Goal: Find specific page/section: Find specific page/section

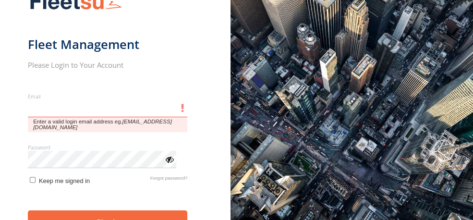
type input "**********"
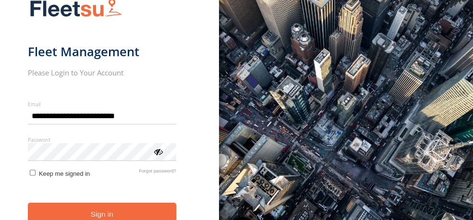
click at [111, 214] on button "Sign in" at bounding box center [102, 215] width 148 height 24
click at [111, 212] on button "Sign in" at bounding box center [102, 215] width 148 height 24
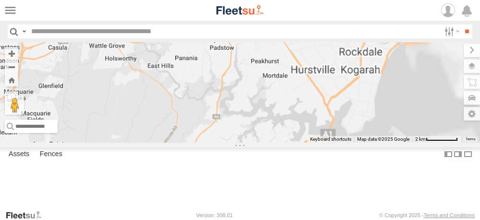
drag, startPoint x: 387, startPoint y: 143, endPoint x: 310, endPoint y: 145, distance: 76.4
click at [311, 143] on div "Brookvale (T10 - [PERSON_NAME]) Rural (T08 - [PERSON_NAME]) Blacktown #1 (T09 -…" at bounding box center [240, 92] width 480 height 100
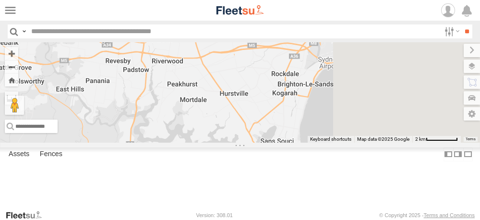
drag, startPoint x: 373, startPoint y: 127, endPoint x: 290, endPoint y: 162, distance: 90.6
click at [290, 143] on div "Brookvale (T10 - [PERSON_NAME]) Rural (T08 - [PERSON_NAME]) Blacktown #1 (T09 -…" at bounding box center [240, 92] width 480 height 100
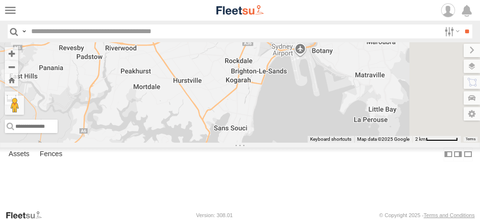
drag, startPoint x: 309, startPoint y: 133, endPoint x: 305, endPoint y: 78, distance: 54.9
click at [305, 78] on div "Brookvale (T10 - [PERSON_NAME]) Rural (T08 - [PERSON_NAME]) Blacktown #1 (T09 -…" at bounding box center [240, 92] width 480 height 100
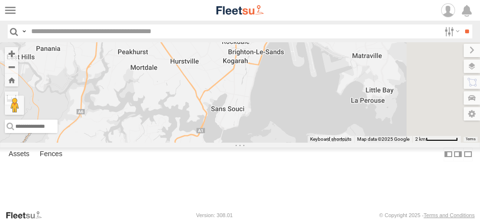
drag, startPoint x: 300, startPoint y: 154, endPoint x: 301, endPoint y: 102, distance: 51.9
click at [299, 105] on div "Brookvale (T10 - [PERSON_NAME]) Rural (T08 - [PERSON_NAME]) Blacktown #1 (T09 -…" at bounding box center [240, 92] width 480 height 100
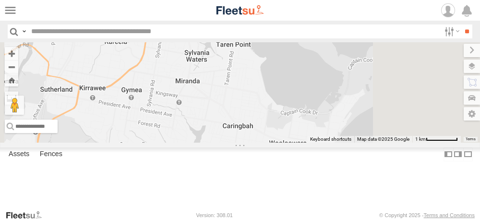
drag, startPoint x: 394, startPoint y: 127, endPoint x: 374, endPoint y: 159, distance: 38.2
click at [375, 143] on div "Brookvale (T10 - [PERSON_NAME]) Rural (T08 - [PERSON_NAME]) Blacktown #1 (T09 -…" at bounding box center [240, 92] width 480 height 100
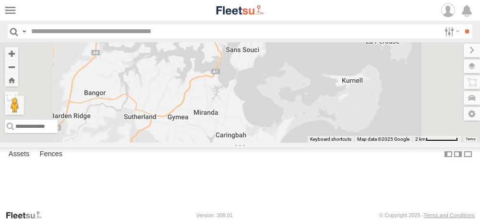
drag, startPoint x: 350, startPoint y: 112, endPoint x: 318, endPoint y: 171, distance: 66.4
click at [318, 143] on div "Brookvale (T10 - [PERSON_NAME]) Rural (T08 - [PERSON_NAME]) Blacktown #1 (T09 -…" at bounding box center [240, 92] width 480 height 100
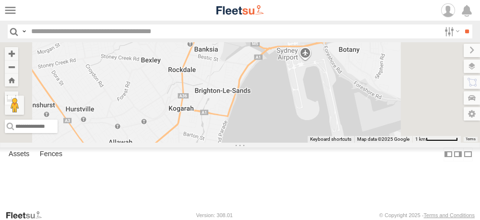
drag, startPoint x: 318, startPoint y: 146, endPoint x: 305, endPoint y: 179, distance: 35.9
click at [305, 143] on div "Brookvale (T10 - [PERSON_NAME]) Rural (T08 - [PERSON_NAME]) Blacktown #1 (T09 -…" at bounding box center [240, 92] width 480 height 100
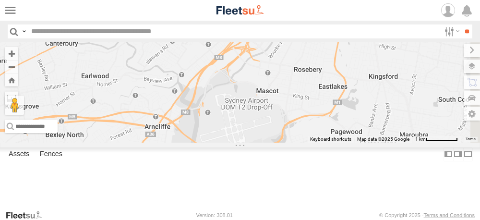
drag, startPoint x: 313, startPoint y: 166, endPoint x: 296, endPoint y: 185, distance: 25.2
click at [300, 143] on div "Brookvale (T10 - [PERSON_NAME]) Rural (T08 - [PERSON_NAME]) Blacktown #1 (T09 -…" at bounding box center [240, 92] width 480 height 100
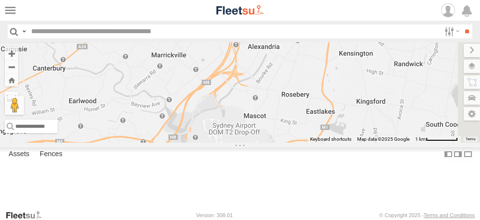
drag, startPoint x: 333, startPoint y: 158, endPoint x: 312, endPoint y: 169, distance: 23.8
click at [312, 143] on div "Brookvale (T10 - [PERSON_NAME]) Rural (T08 - [PERSON_NAME]) Blacktown #1 (T09 -…" at bounding box center [240, 92] width 480 height 100
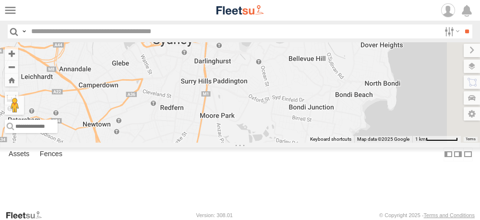
drag, startPoint x: 334, startPoint y: 134, endPoint x: 307, endPoint y: 137, distance: 27.6
click at [271, 143] on div "← Move left → Move right ↑ Move up ↓ Move down + Zoom in - Zoom out Home Jump l…" at bounding box center [240, 92] width 480 height 100
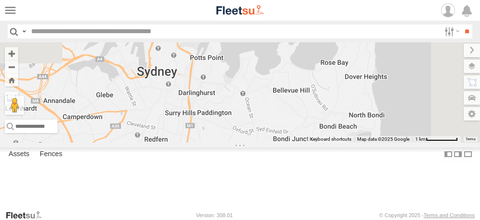
drag, startPoint x: 308, startPoint y: 135, endPoint x: 288, endPoint y: 157, distance: 29.6
click at [293, 143] on div "Brookvale (T10 - [PERSON_NAME]) Rural (T08 - [PERSON_NAME]) Blacktown #1 (T09 -…" at bounding box center [240, 92] width 480 height 100
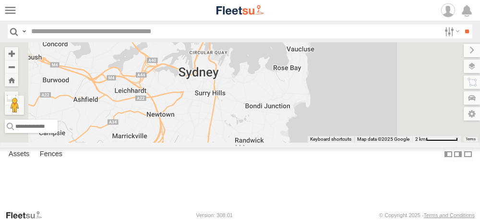
drag, startPoint x: 370, startPoint y: 149, endPoint x: 343, endPoint y: 113, distance: 44.6
click at [343, 114] on div "Brookvale (T10 - [PERSON_NAME]) Rural (T08 - [PERSON_NAME]) Blacktown #1 (T09 -…" at bounding box center [240, 92] width 480 height 100
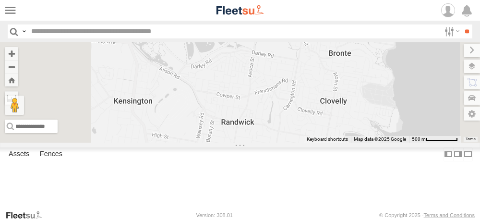
drag, startPoint x: 351, startPoint y: 99, endPoint x: 326, endPoint y: 157, distance: 62.2
click at [326, 143] on div "Brookvale (T10 - [PERSON_NAME]) Rural (T08 - [PERSON_NAME]) Blacktown #1 (T09 -…" at bounding box center [240, 92] width 480 height 100
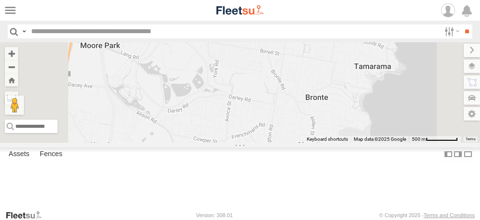
drag, startPoint x: 345, startPoint y: 101, endPoint x: 328, endPoint y: 126, distance: 30.3
click at [322, 143] on div "Brookvale (T10 - [PERSON_NAME]) Rural (T08 - [PERSON_NAME]) Blacktown #1 (T09 -…" at bounding box center [240, 92] width 480 height 100
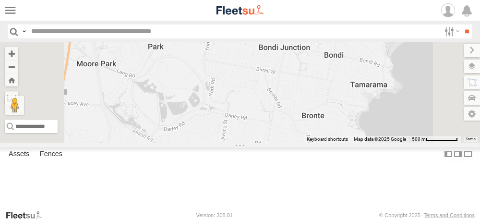
drag, startPoint x: 329, startPoint y: 114, endPoint x: 317, endPoint y: 76, distance: 40.0
click at [331, 127] on div "Brookvale (T10 - [PERSON_NAME]) Rural (T08 - [PERSON_NAME]) Blacktown #1 (T09 -…" at bounding box center [240, 92] width 480 height 100
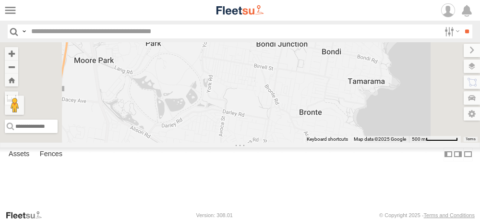
drag, startPoint x: 353, startPoint y: 132, endPoint x: 341, endPoint y: 135, distance: 12.5
click at [341, 135] on div "Brookvale (T10 - [PERSON_NAME]) Rural (T08 - [PERSON_NAME]) Blacktown #1 (T09 -…" at bounding box center [240, 92] width 480 height 100
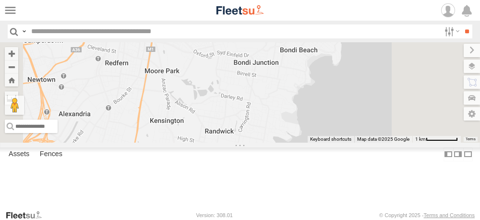
drag, startPoint x: 297, startPoint y: 164, endPoint x: 307, endPoint y: 143, distance: 23.4
click at [307, 143] on div "Brookvale (T10 - [PERSON_NAME]) Rural (T08 - [PERSON_NAME]) Blacktown #1 (T09 -…" at bounding box center [240, 92] width 480 height 100
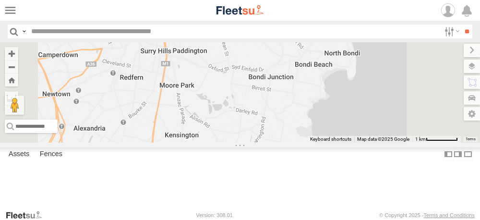
drag, startPoint x: 338, startPoint y: 131, endPoint x: 337, endPoint y: 165, distance: 34.1
click at [337, 143] on div "Brookvale (T10 - [PERSON_NAME]) Rural (T08 - [PERSON_NAME]) Blacktown #1 (T09 -…" at bounding box center [240, 92] width 480 height 100
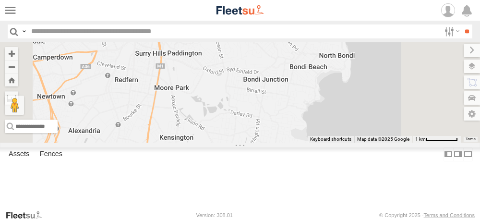
drag, startPoint x: 304, startPoint y: 163, endPoint x: 304, endPoint y: 124, distance: 38.4
click at [303, 125] on div "Brookvale (T10 - [PERSON_NAME]) Rural (T08 - [PERSON_NAME]) Blacktown #1 (T09 -…" at bounding box center [240, 92] width 480 height 100
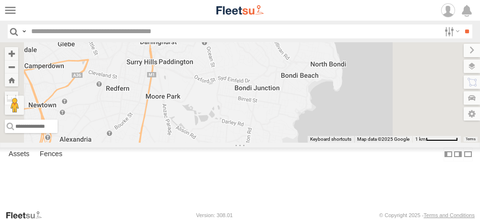
drag, startPoint x: 303, startPoint y: 129, endPoint x: 290, endPoint y: 145, distance: 20.9
click at [290, 143] on div "Brookvale (T10 - [PERSON_NAME]) Rural (T08 - [PERSON_NAME]) Blacktown #1 (T09 -…" at bounding box center [240, 92] width 480 height 100
drag, startPoint x: 302, startPoint y: 138, endPoint x: 298, endPoint y: 69, distance: 69.2
click at [298, 70] on div "Brookvale (T10 - [PERSON_NAME]) Rural (T08 - [PERSON_NAME]) Blacktown #1 (T09 -…" at bounding box center [240, 92] width 480 height 100
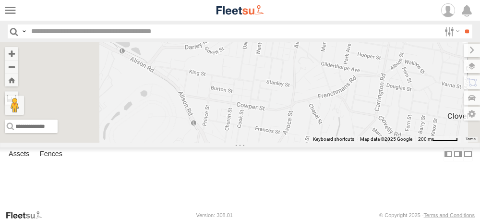
drag, startPoint x: 317, startPoint y: 87, endPoint x: 344, endPoint y: 135, distance: 54.8
click at [344, 135] on div "Brookvale (T10 - [PERSON_NAME]) Rural (T08 - [PERSON_NAME]) Blacktown #1 (T09 -…" at bounding box center [240, 92] width 480 height 100
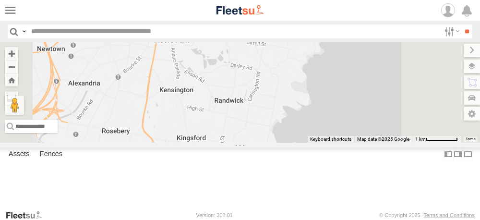
drag, startPoint x: 343, startPoint y: 153, endPoint x: 339, endPoint y: 120, distance: 33.4
click at [339, 120] on div "Brookvale (T10 - [PERSON_NAME]) Rural (T08 - [PERSON_NAME]) Blacktown #1 (T09 -…" at bounding box center [240, 92] width 480 height 100
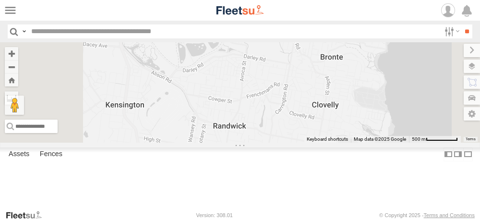
drag, startPoint x: 355, startPoint y: 110, endPoint x: 388, endPoint y: 135, distance: 41.5
click at [388, 135] on div "Brookvale (T10 - [PERSON_NAME]) Rural (T08 - [PERSON_NAME]) Blacktown #1 (T09 -…" at bounding box center [240, 92] width 480 height 100
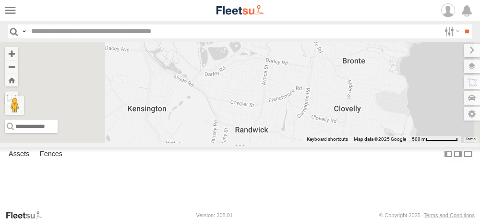
drag, startPoint x: 378, startPoint y: 167, endPoint x: 373, endPoint y: 164, distance: 5.9
click at [373, 143] on div "Brookvale (T10 - [PERSON_NAME]) Rural (T08 - [PERSON_NAME]) Blacktown #1 (T09 -…" at bounding box center [240, 92] width 480 height 100
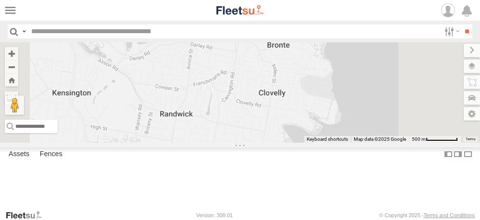
drag, startPoint x: 320, startPoint y: 128, endPoint x: 328, endPoint y: 147, distance: 20.4
click at [328, 143] on div "Brookvale (T10 - [PERSON_NAME]) Rural (T08 - [PERSON_NAME]) Blacktown #1 (T09 -…" at bounding box center [240, 92] width 480 height 100
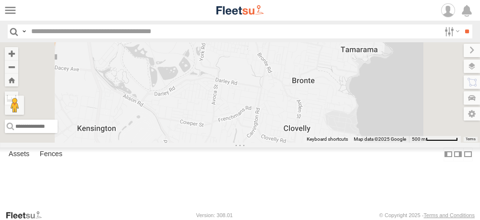
drag, startPoint x: 349, startPoint y: 131, endPoint x: 346, endPoint y: 145, distance: 14.7
click at [349, 143] on div at bounding box center [240, 92] width 480 height 100
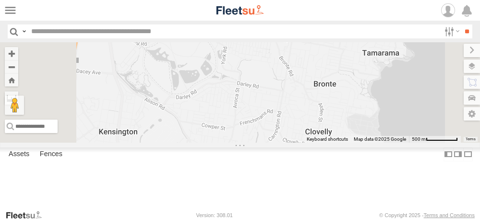
drag, startPoint x: 321, startPoint y: 109, endPoint x: 363, endPoint y: 104, distance: 42.1
click at [364, 104] on div at bounding box center [240, 92] width 480 height 100
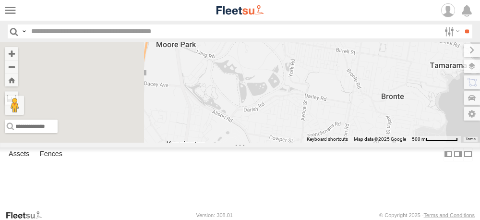
drag, startPoint x: 400, startPoint y: 150, endPoint x: 418, endPoint y: 170, distance: 26.9
click at [438, 143] on div at bounding box center [240, 92] width 480 height 100
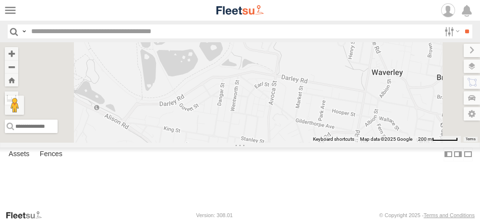
drag, startPoint x: 403, startPoint y: 165, endPoint x: 358, endPoint y: 175, distance: 46.2
click at [358, 143] on div at bounding box center [240, 92] width 480 height 100
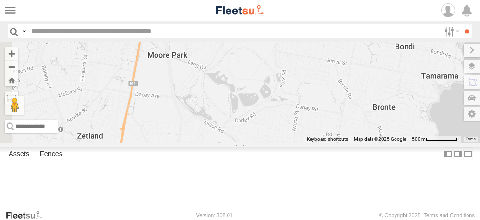
drag, startPoint x: 319, startPoint y: 147, endPoint x: 366, endPoint y: 158, distance: 47.8
click at [366, 143] on div at bounding box center [240, 92] width 480 height 100
